Goal: Transaction & Acquisition: Purchase product/service

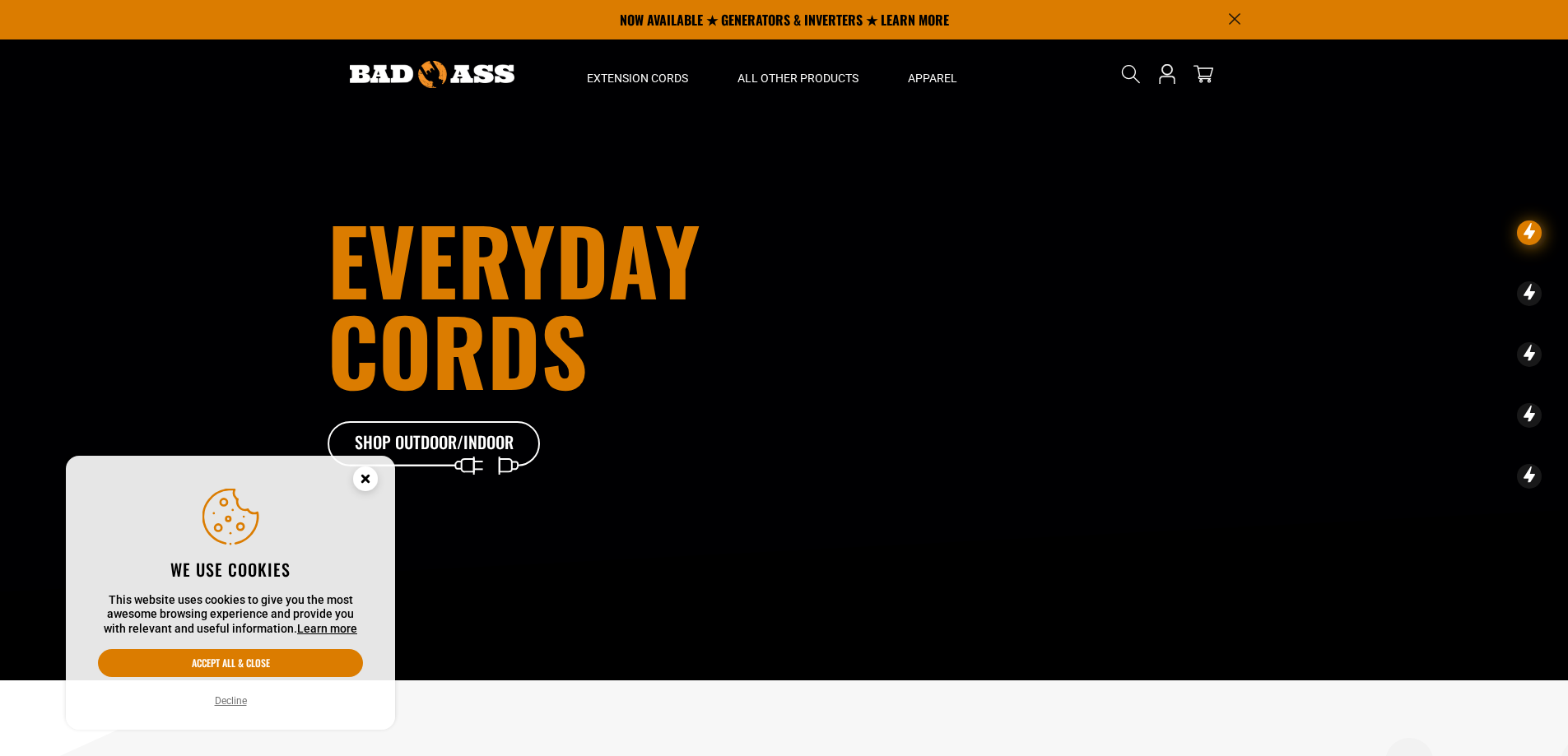
click at [401, 255] on span "Outdoor" at bounding box center [409, 254] width 57 height 15
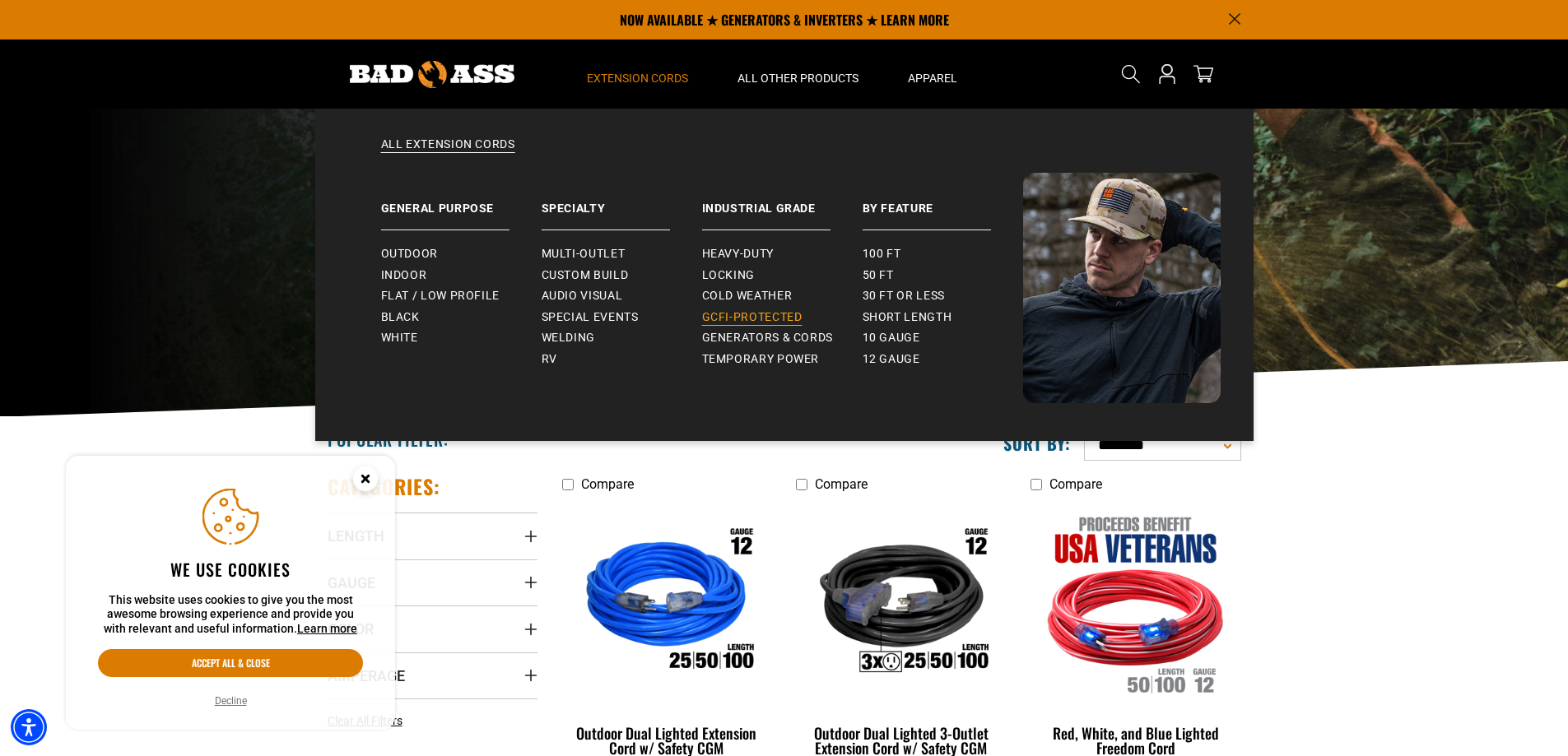
click at [762, 314] on span "GCFI-Protected" at bounding box center [753, 318] width 100 height 15
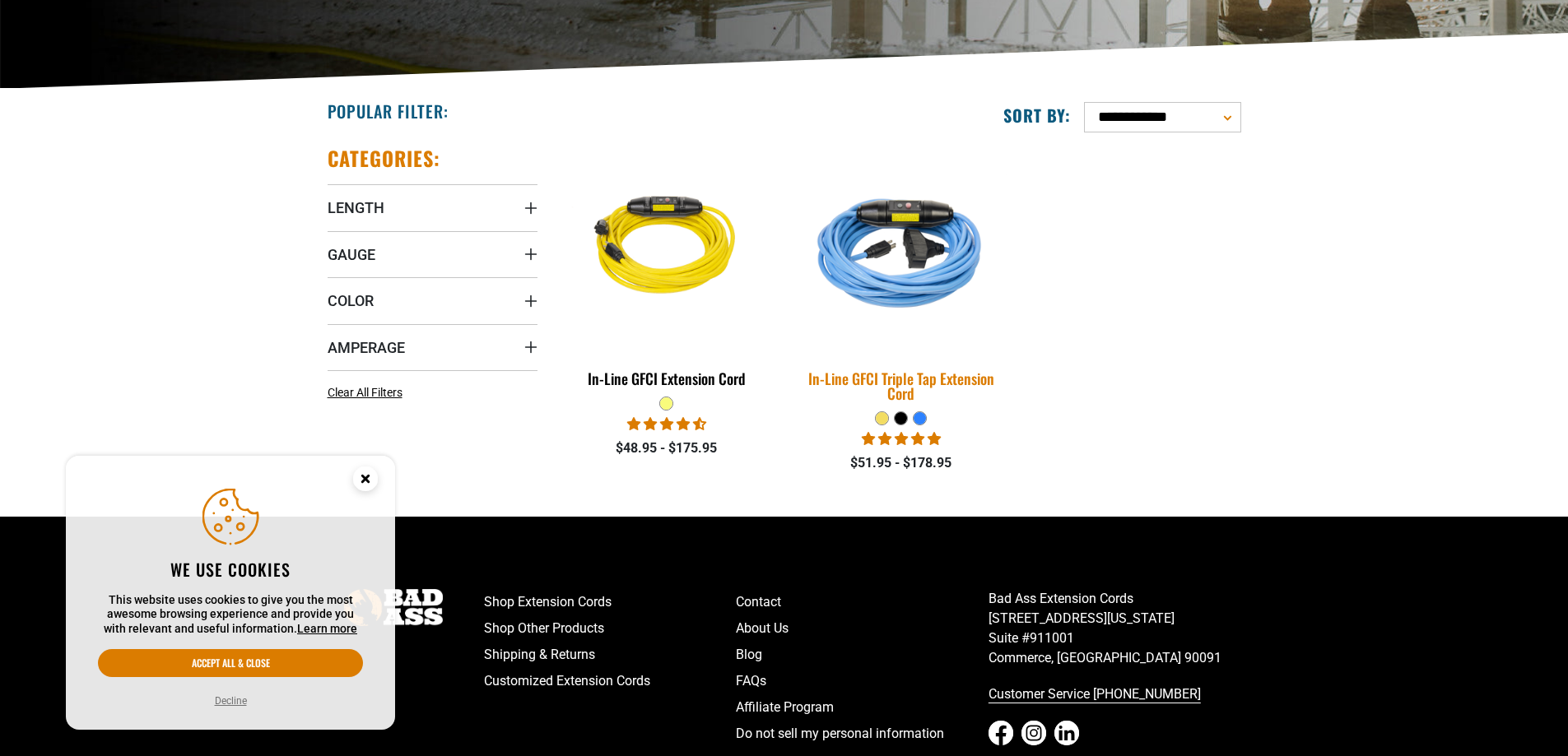
scroll to position [329, 0]
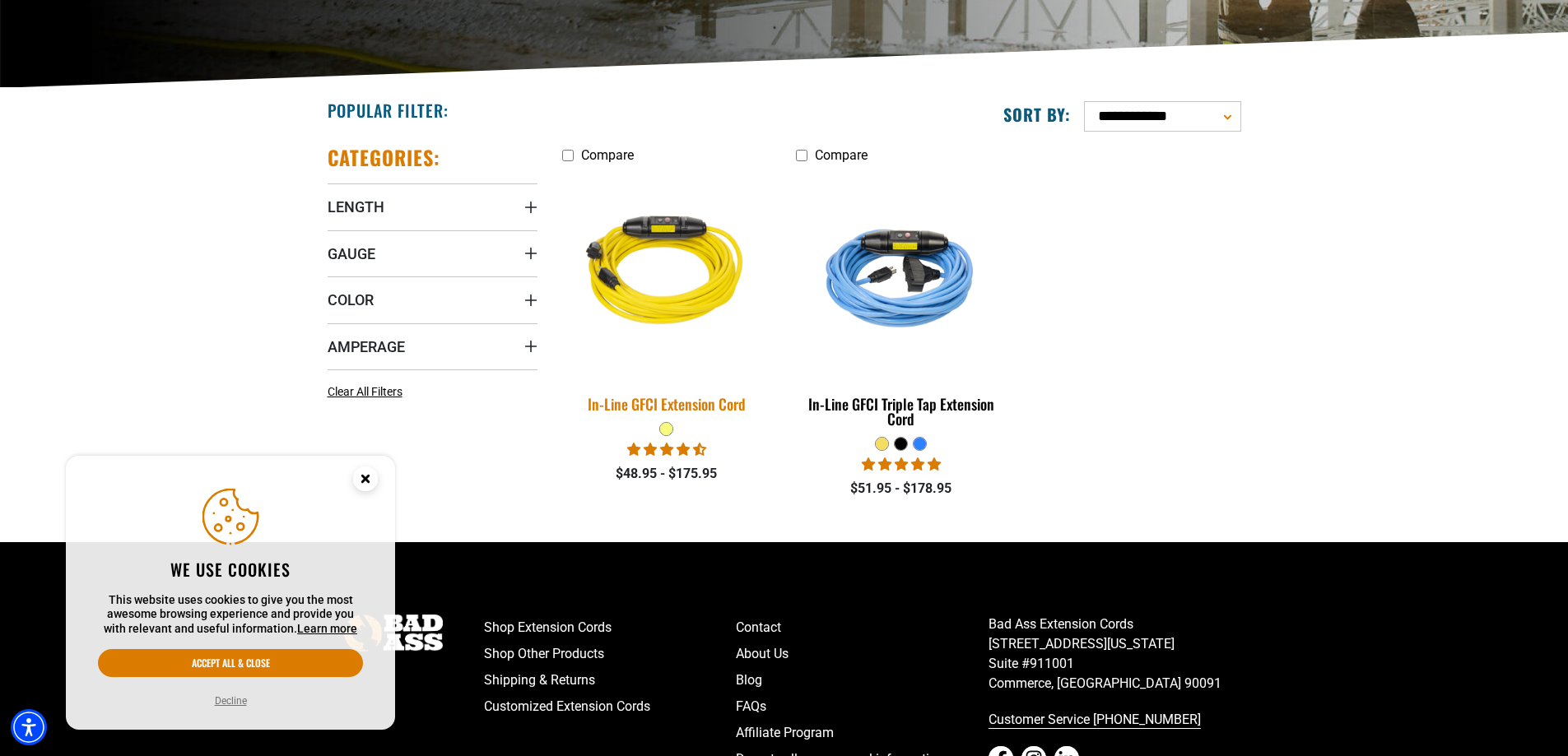
click at [645, 403] on div "In-Line GFCI Extension Cord" at bounding box center [667, 404] width 210 height 15
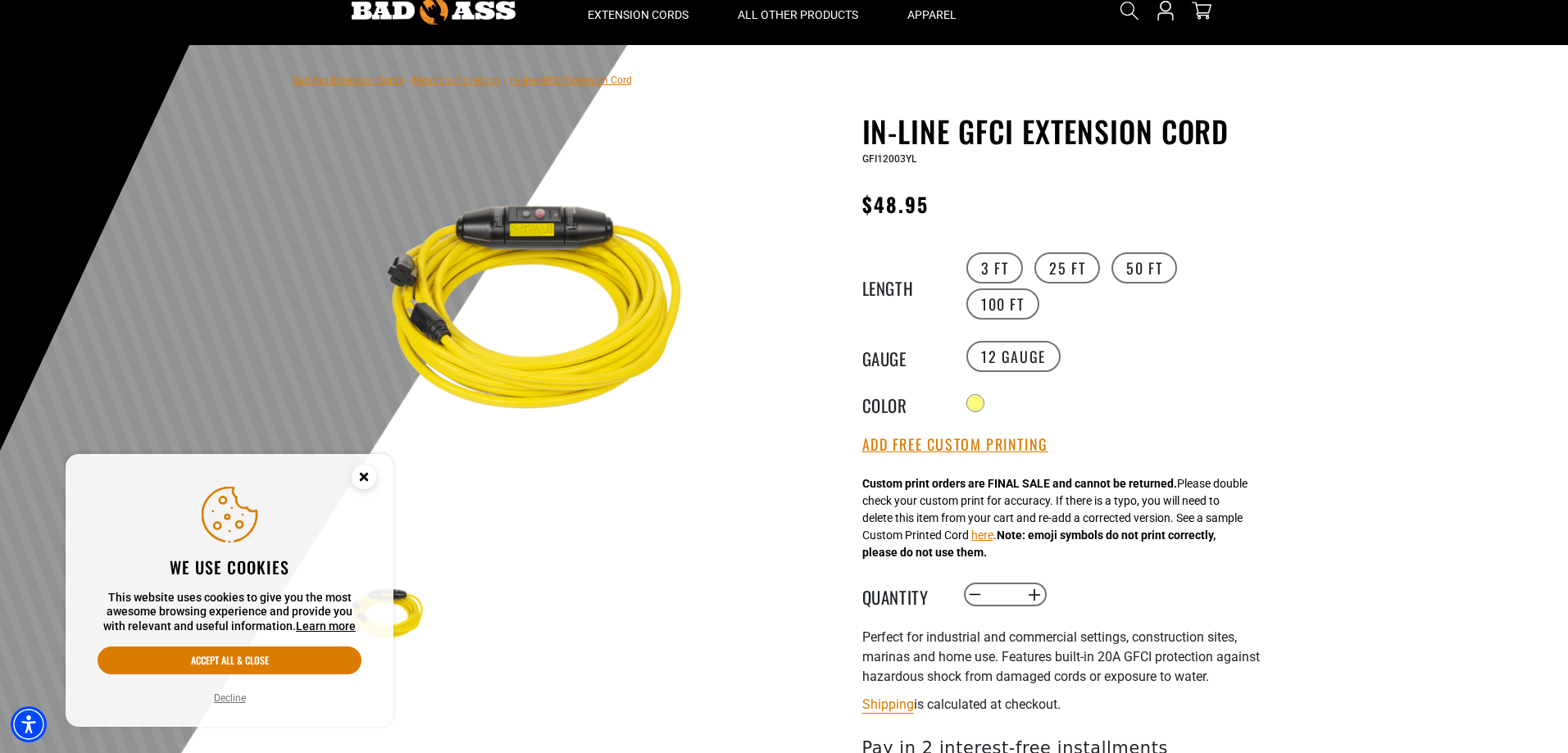
scroll to position [82, 0]
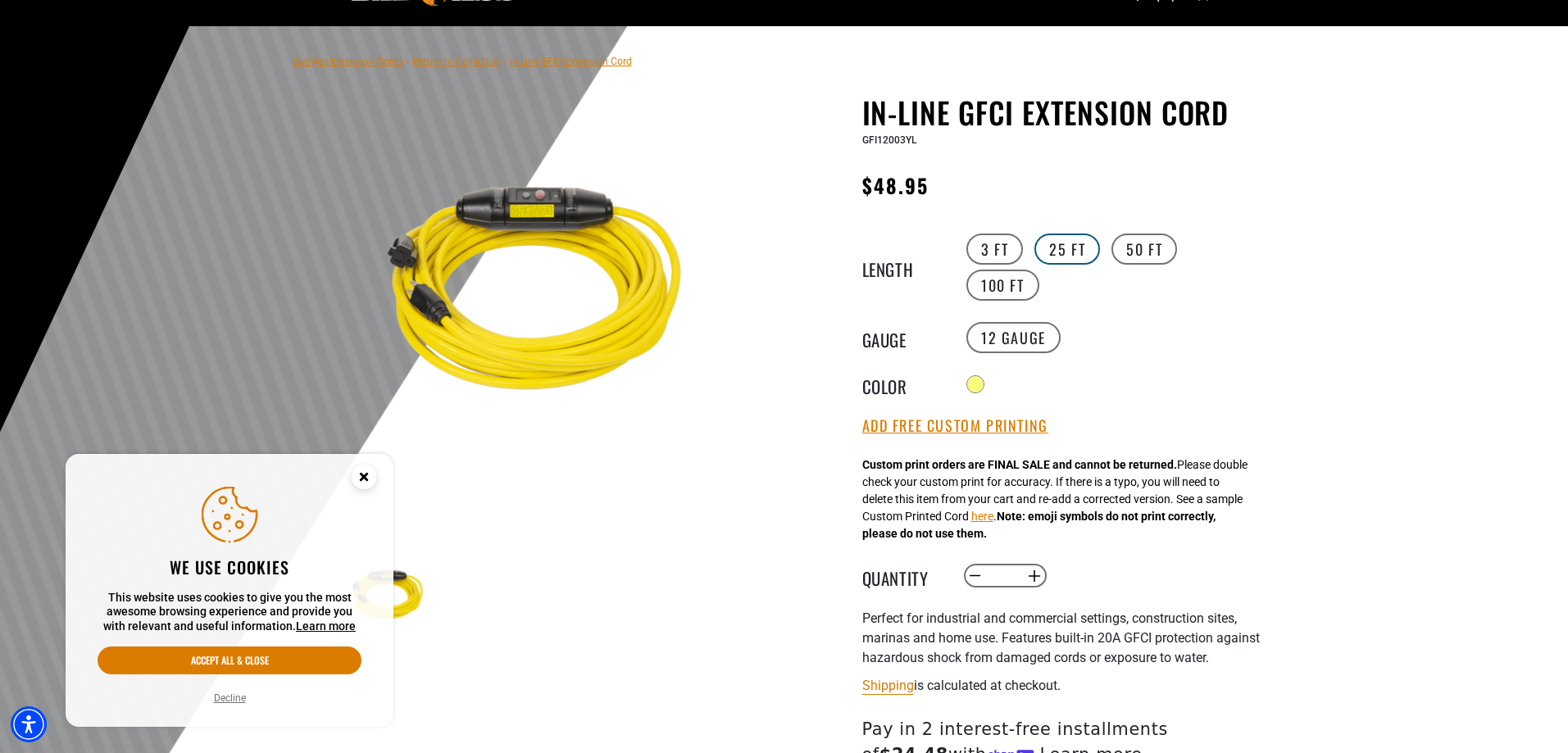
click at [1067, 238] on label "25 FT" at bounding box center [1067, 250] width 66 height 32
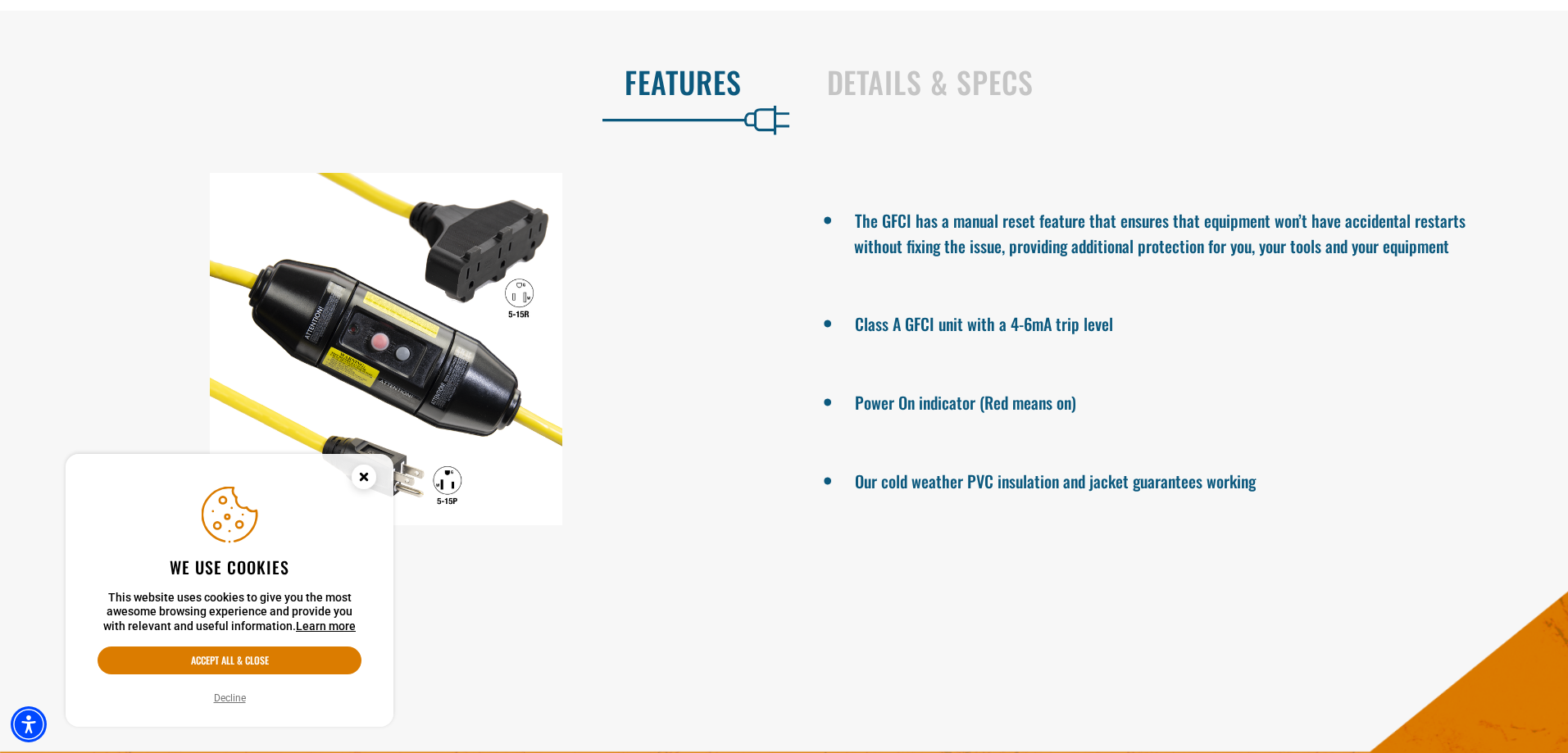
scroll to position [1066, 0]
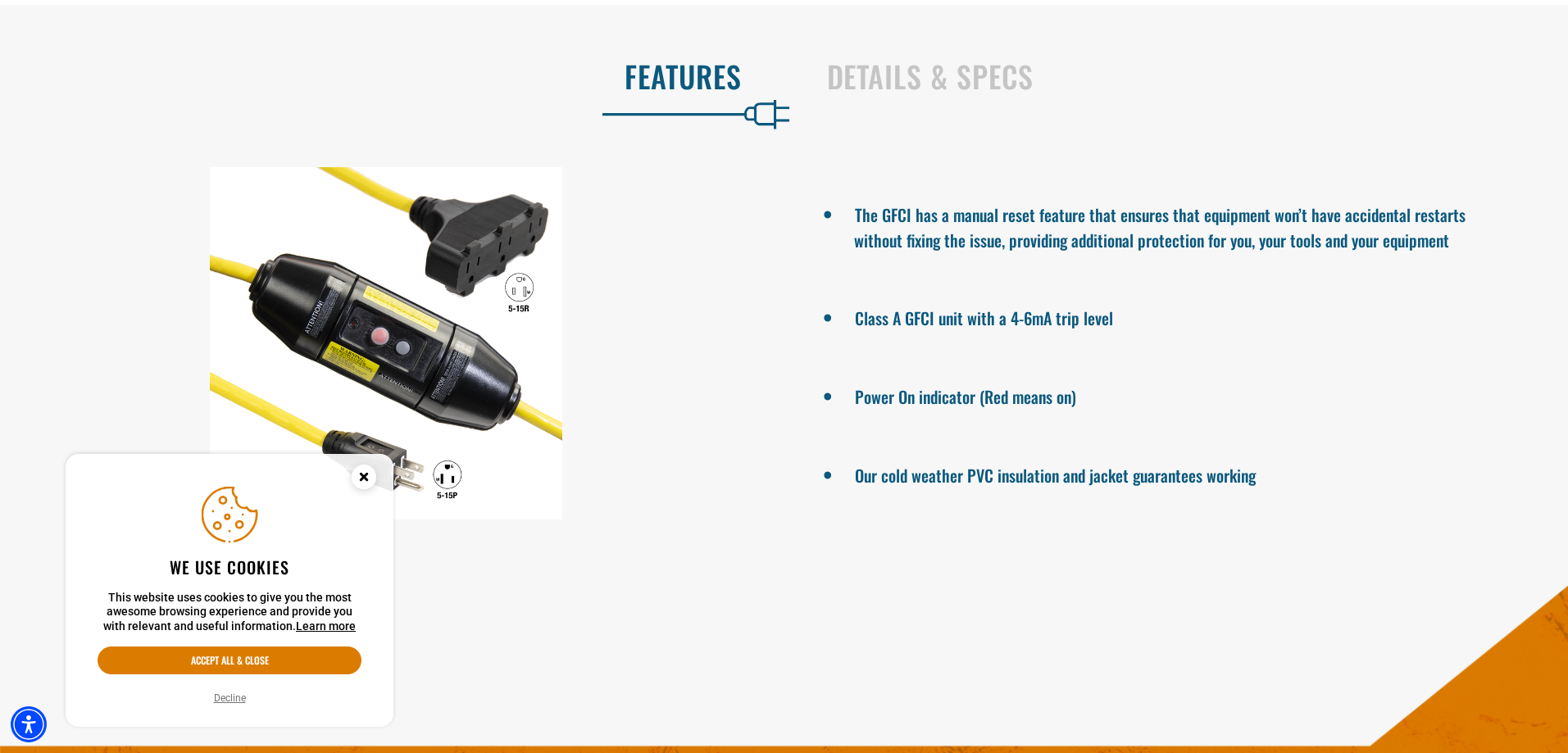
drag, startPoint x: 1167, startPoint y: 361, endPoint x: 834, endPoint y: 401, distance: 335.4
click at [834, 401] on ul "The GFCI has a manual reset feature that ensures that equipment won’t have acci…" at bounding box center [1182, 344] width 772 height 352
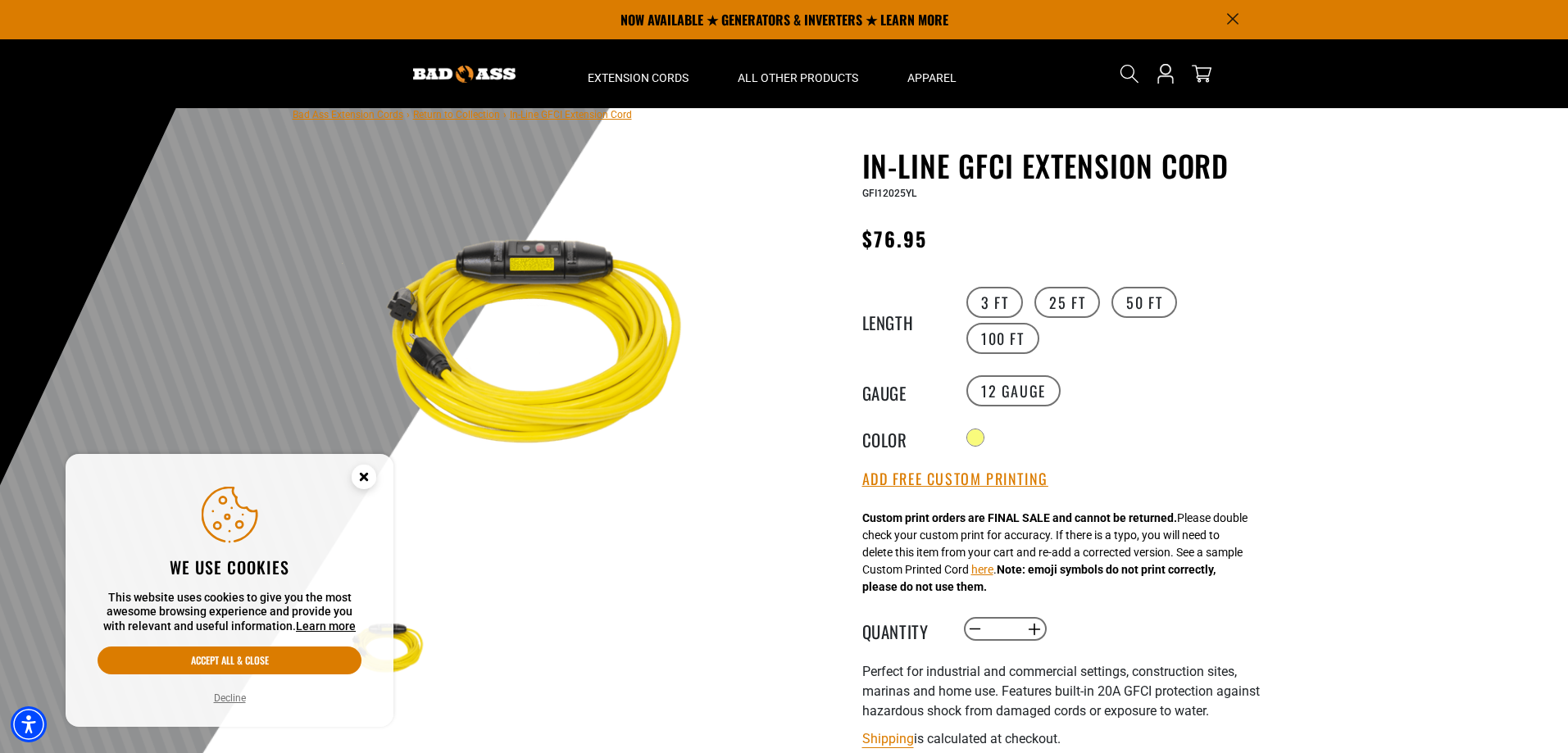
scroll to position [0, 0]
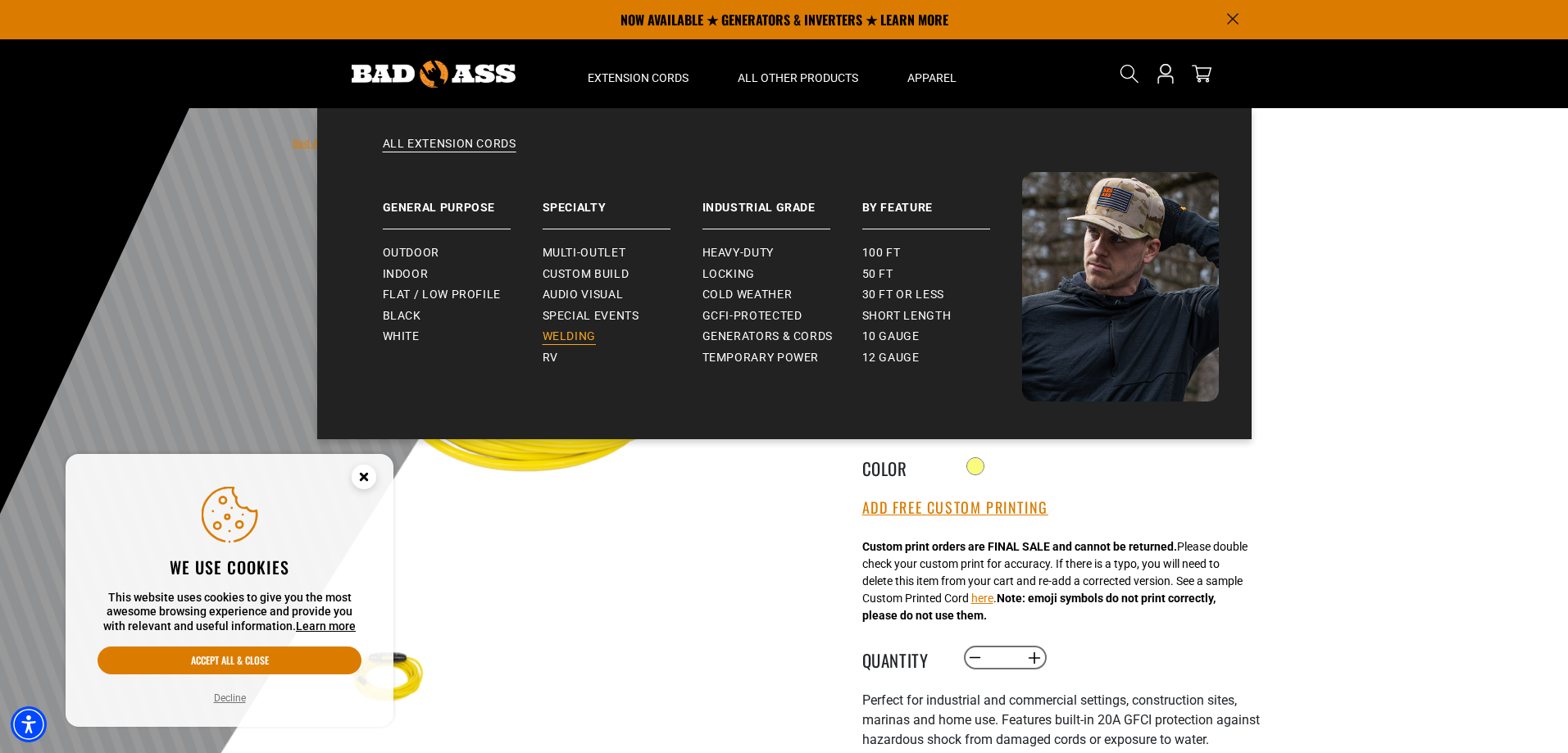
click at [594, 346] on link "Welding" at bounding box center [622, 337] width 160 height 21
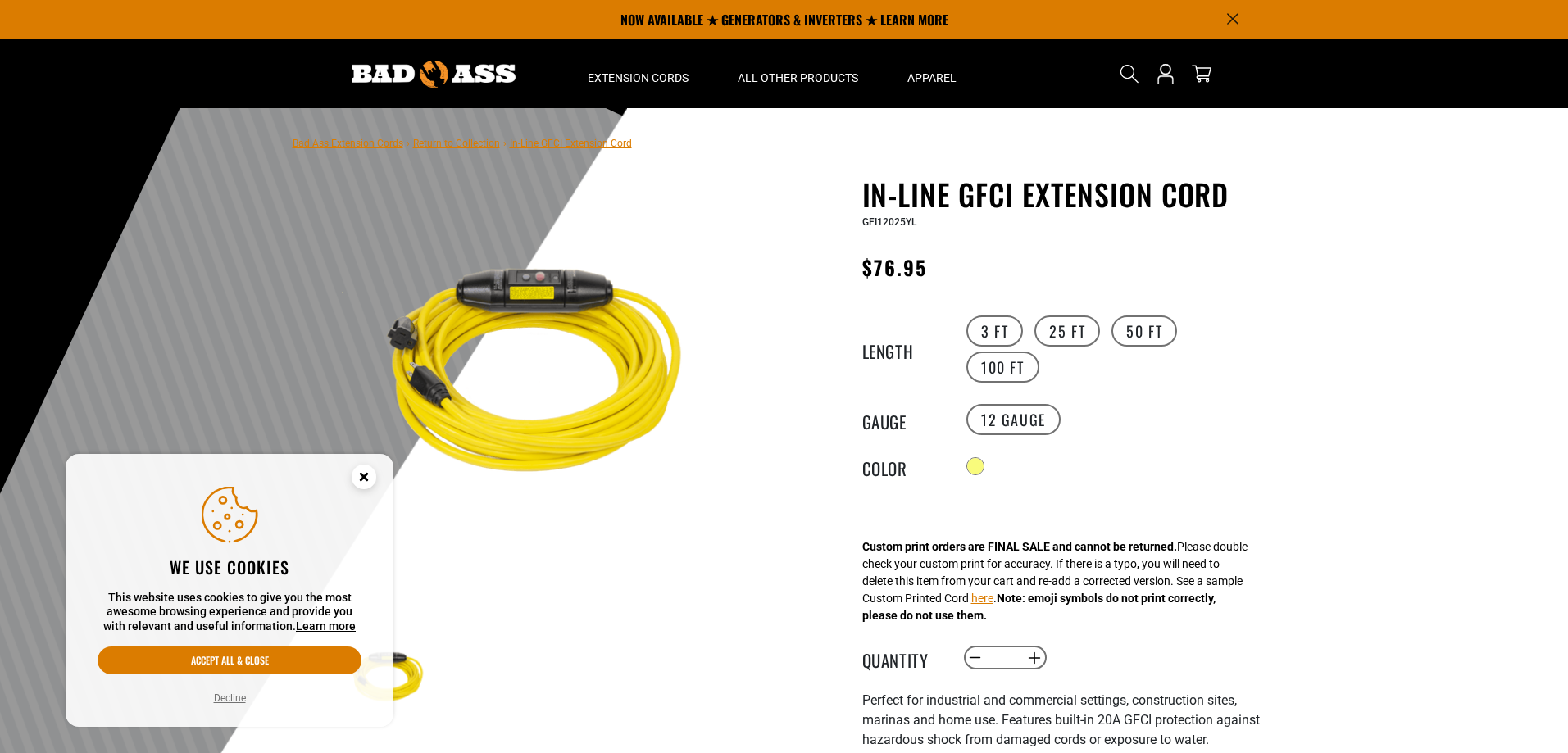
click at [367, 472] on g "Cookie Consent" at bounding box center [364, 477] width 25 height 25
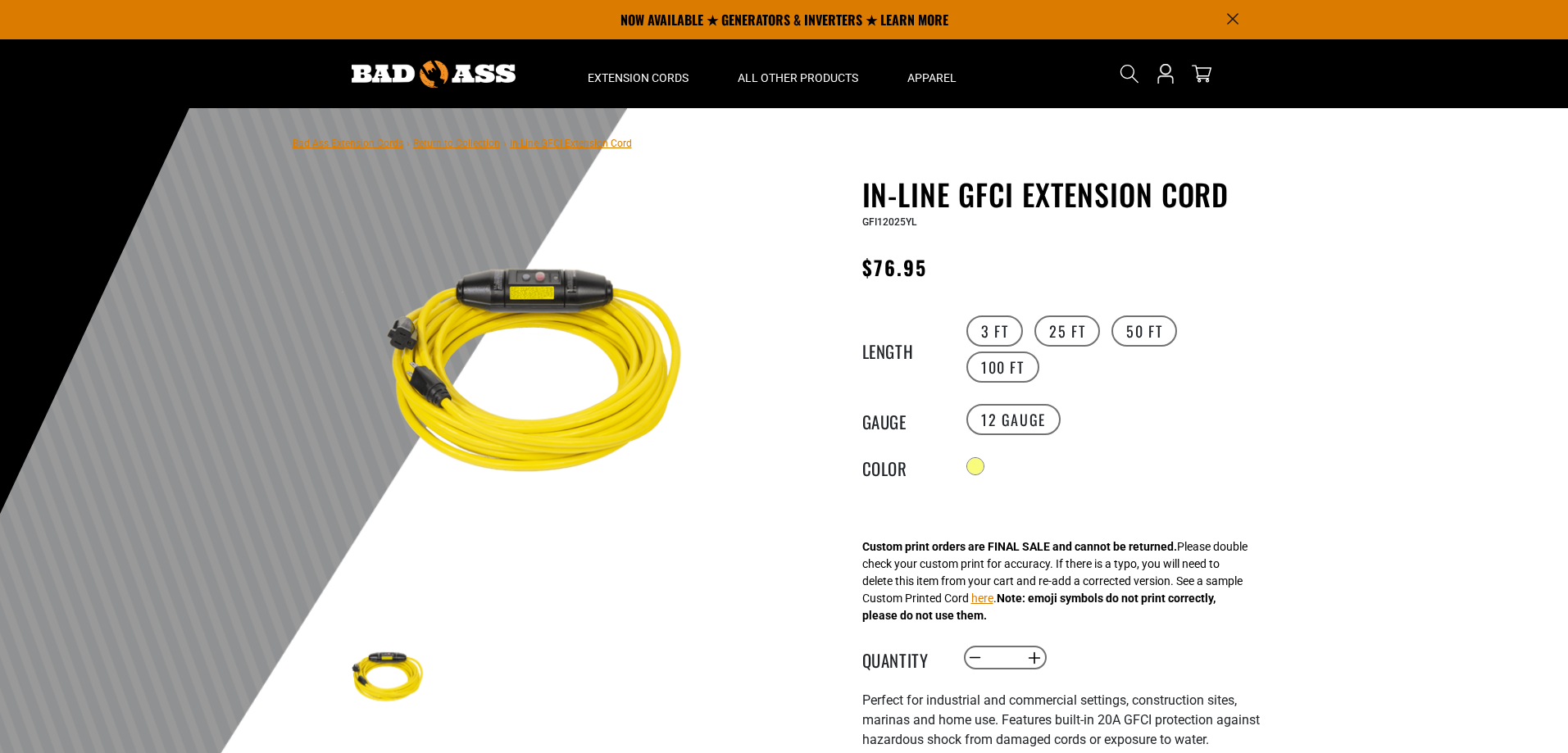
drag, startPoint x: 541, startPoint y: 386, endPoint x: 656, endPoint y: 449, distance: 131.1
click at [657, 451] on img at bounding box center [538, 378] width 395 height 395
drag, startPoint x: 574, startPoint y: 387, endPoint x: 1557, endPoint y: 548, distance: 996.1
click at [1567, 449] on html "Skip to content NOW AVAILABLE ★ GENERATORS & INVERTERS ★ LEARN MORE Home Extens…" at bounding box center [784, 376] width 1568 height 753
click at [533, 399] on img at bounding box center [538, 378] width 395 height 395
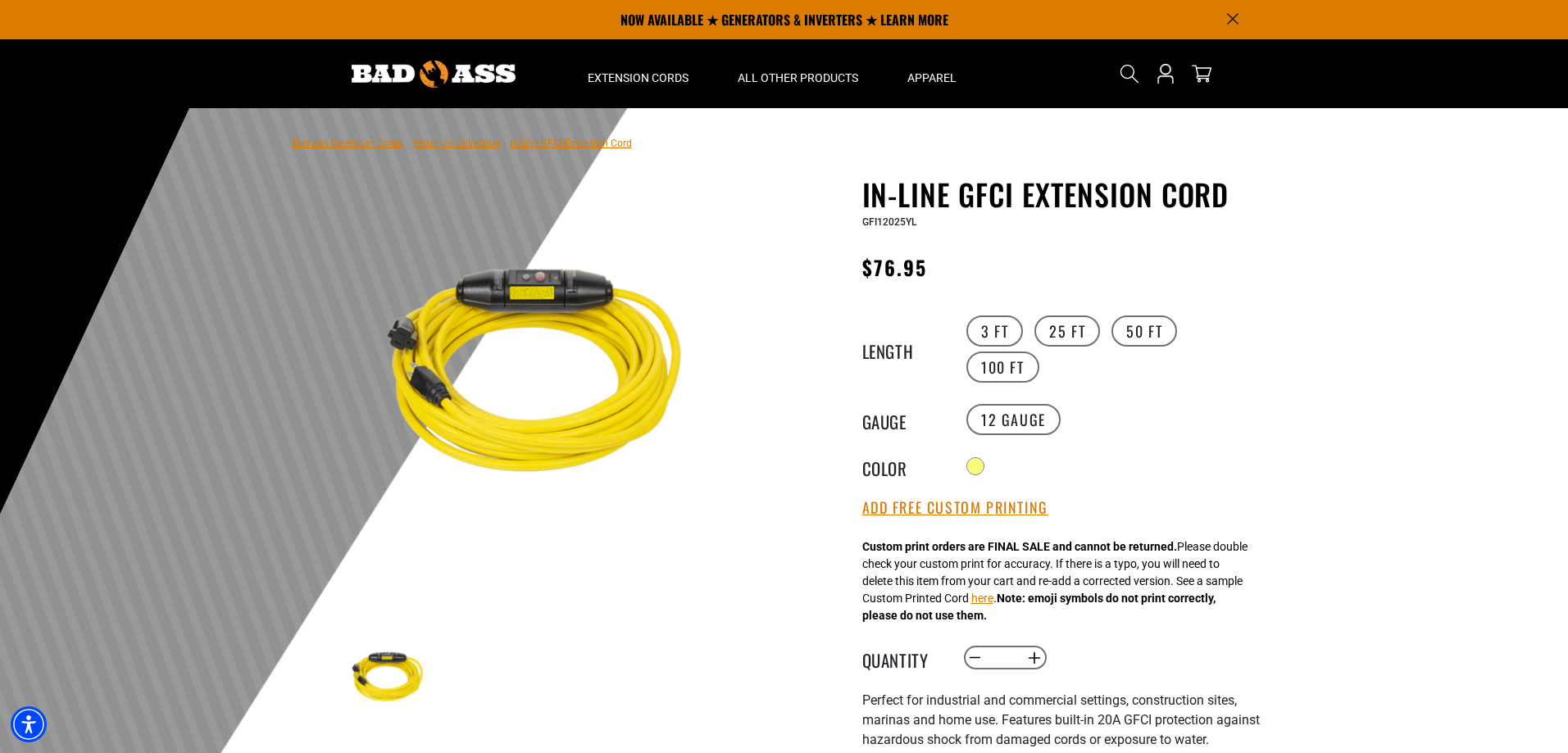
click at [533, 398] on img at bounding box center [538, 378] width 395 height 395
drag, startPoint x: 533, startPoint y: 398, endPoint x: 619, endPoint y: 599, distance: 218.6
click at [619, 599] on section "1 of 1 Previous Next Previous Next" at bounding box center [538, 453] width 401 height 552
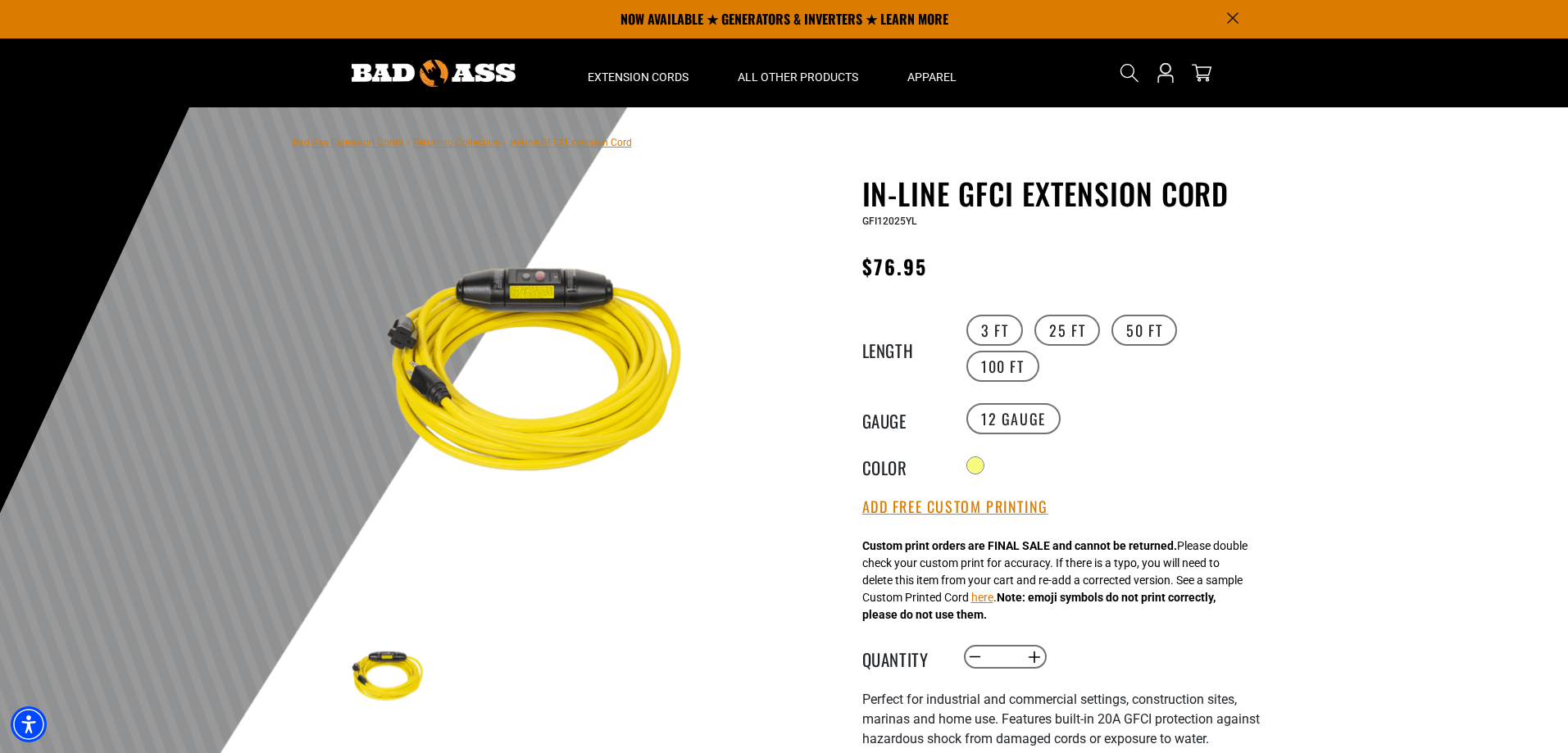
scroll to position [246, 0]
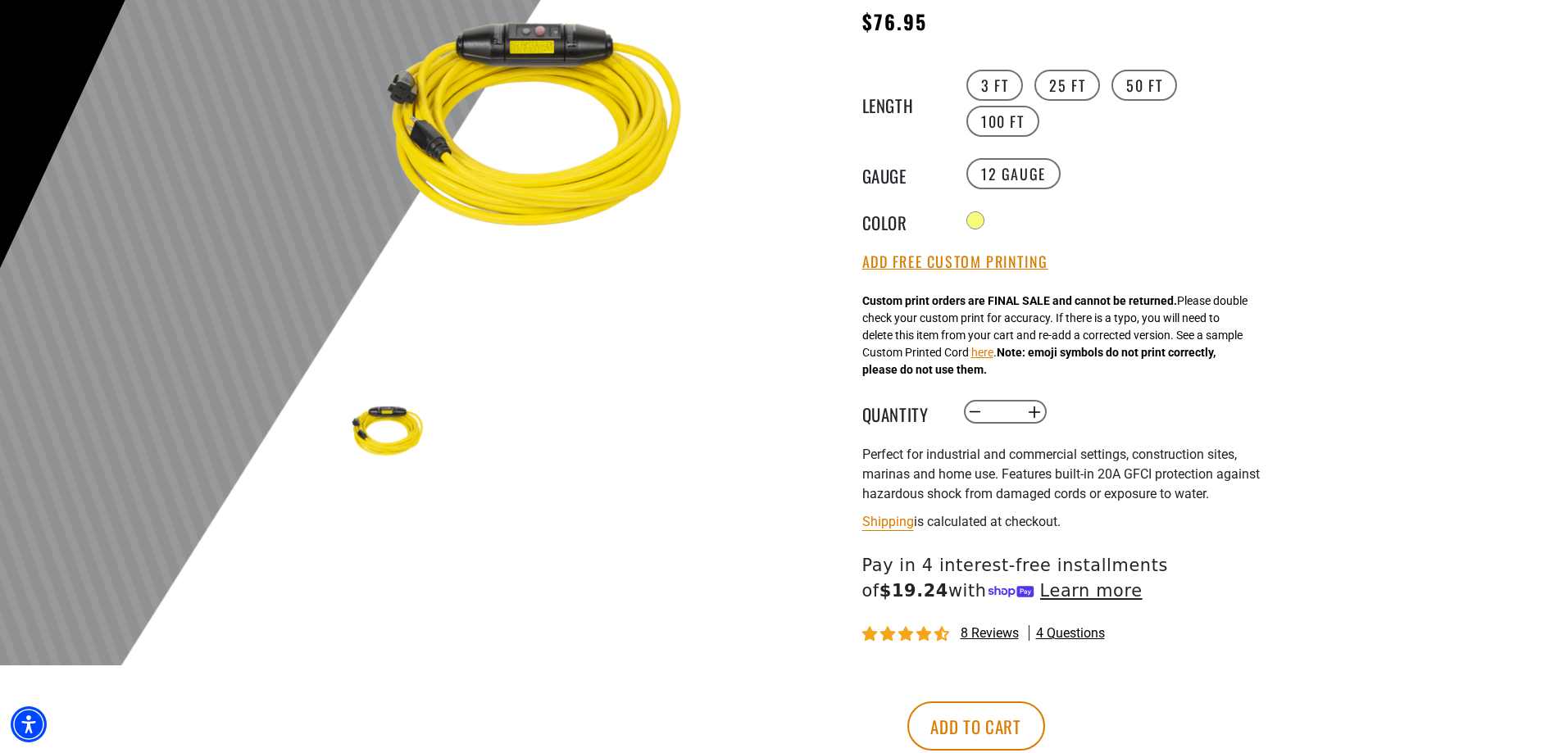
click at [386, 448] on img at bounding box center [388, 433] width 95 height 95
drag, startPoint x: 385, startPoint y: 423, endPoint x: 464, endPoint y: 441, distance: 81.0
click at [474, 440] on ul at bounding box center [735, 433] width 790 height 95
click at [397, 431] on img at bounding box center [388, 433] width 95 height 95
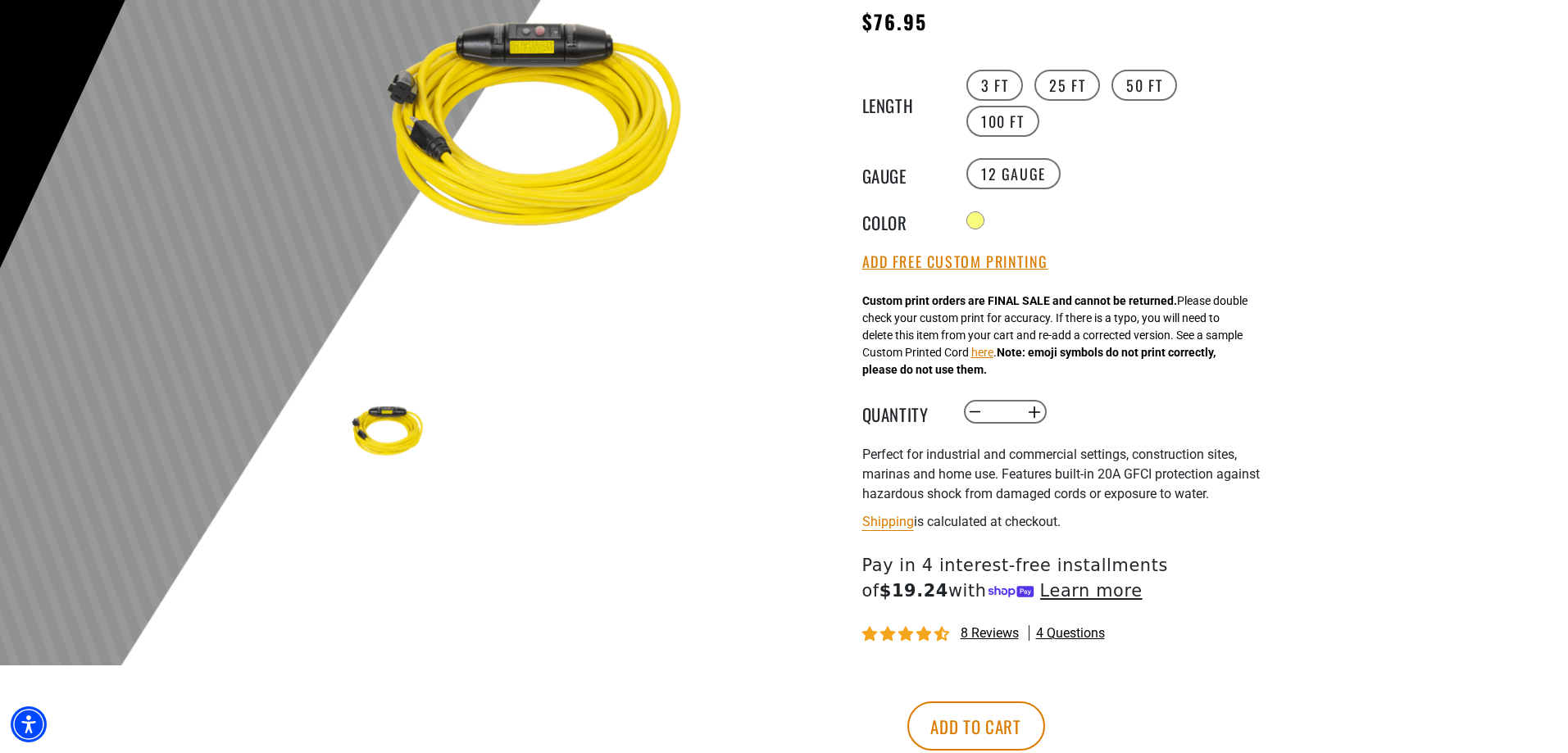
click at [549, 181] on img at bounding box center [538, 131] width 395 height 395
click at [415, 451] on img at bounding box center [388, 433] width 95 height 95
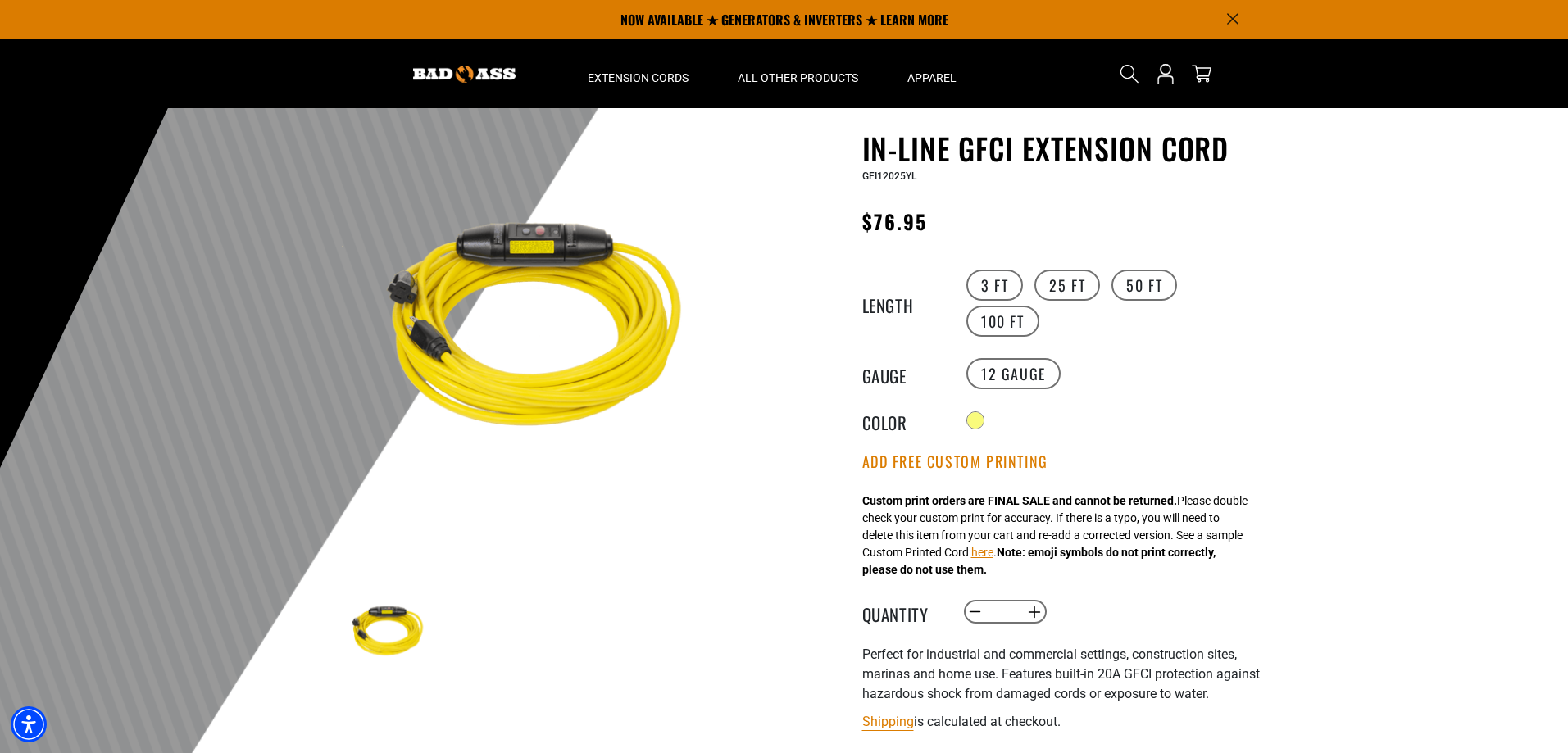
scroll to position [0, 0]
